Goal: Find specific page/section: Find specific page/section

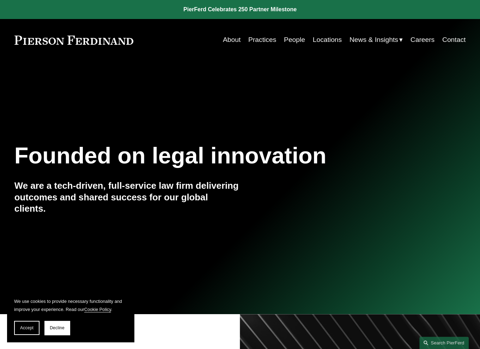
click at [327, 38] on link "Locations" at bounding box center [327, 40] width 29 height 14
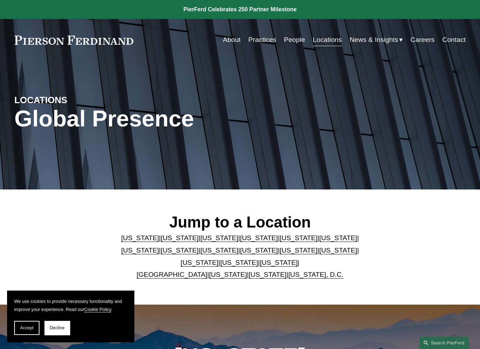
click at [220, 266] on link "Pennsylvania" at bounding box center [239, 262] width 38 height 7
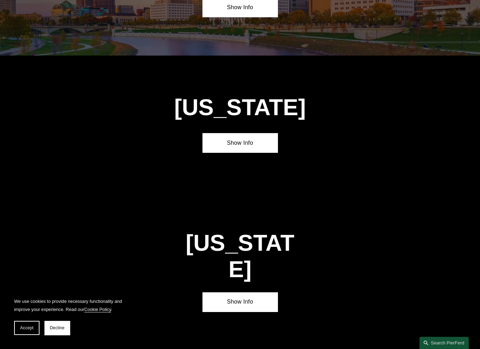
scroll to position [2089, 0]
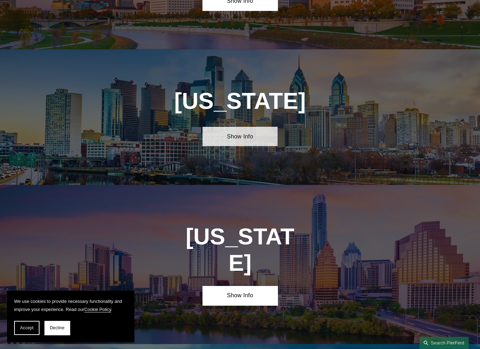
click at [242, 127] on link "Show Info" at bounding box center [239, 136] width 75 height 19
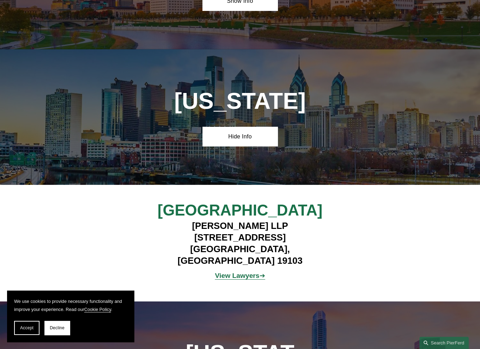
click at [242, 272] on strong "View Lawyers" at bounding box center [237, 275] width 44 height 7
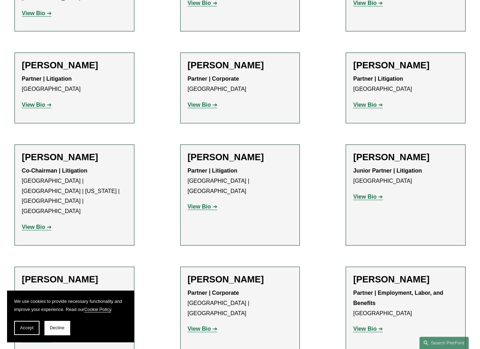
scroll to position [458, 0]
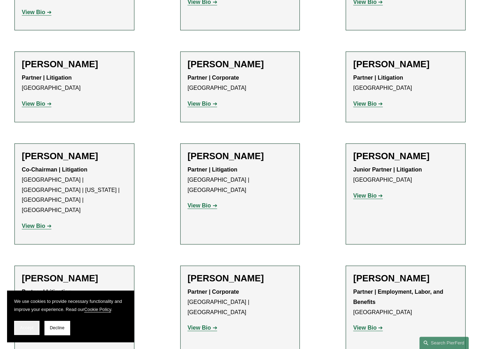
click at [18, 328] on button "Accept" at bounding box center [26, 328] width 25 height 14
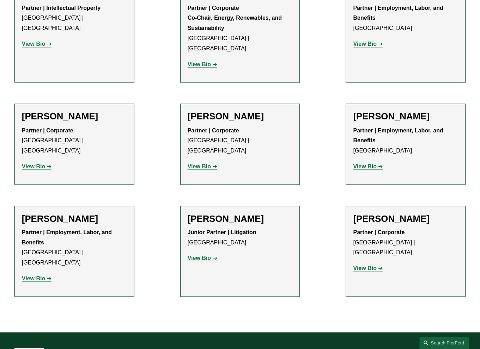
scroll to position [1093, 0]
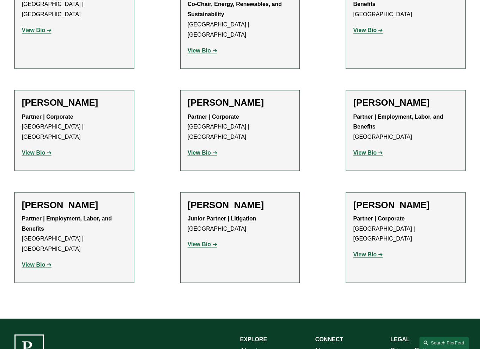
click at [362, 251] on strong "View Bio" at bounding box center [364, 254] width 23 height 6
